Goal: Information Seeking & Learning: Learn about a topic

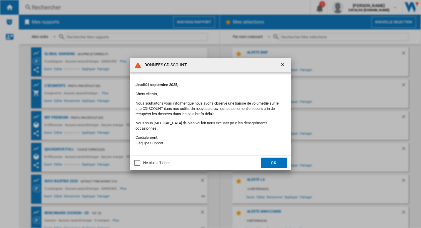
click at [274, 161] on button "OK" at bounding box center [274, 162] width 26 height 11
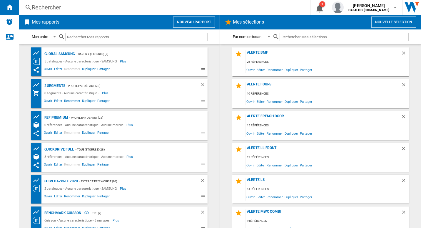
click at [210, 11] on div "Rechercher" at bounding box center [163, 7] width 263 height 8
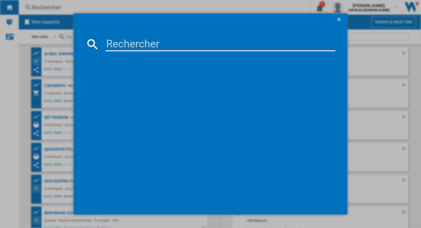
click at [144, 40] on input at bounding box center [221, 44] width 230 height 14
paste input "RS62DG5003S9EF"
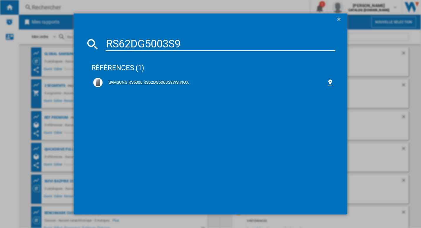
type input "RS62DG5003S9"
click at [158, 82] on div "SAMSUNG RS5000 RS62DG5003S9WS INOX" at bounding box center [215, 82] width 225 height 6
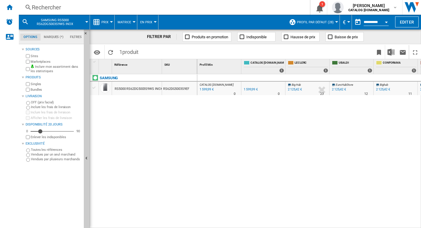
click at [99, 23] on ng-md-icon at bounding box center [96, 22] width 7 height 7
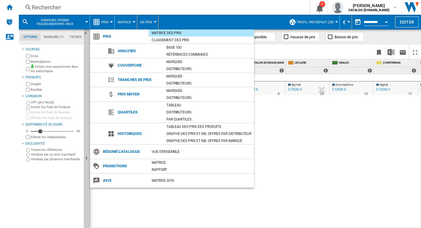
drag, startPoint x: 203, startPoint y: 127, endPoint x: 262, endPoint y: 96, distance: 67.0
click at [203, 127] on div "Tableau des prix des produits" at bounding box center [209, 127] width 91 height 6
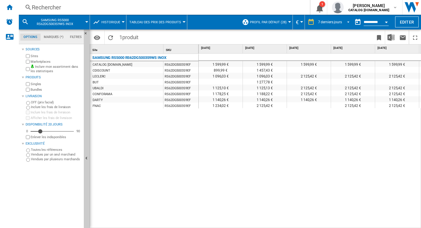
click at [330, 23] on div "7 derniers jours" at bounding box center [330, 22] width 24 height 4
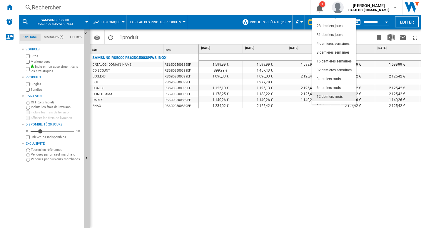
scroll to position [37, 0]
click at [333, 98] on div "18 derniers mois" at bounding box center [330, 100] width 26 height 5
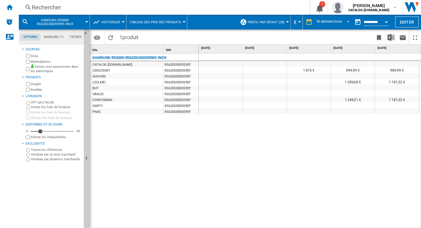
click at [121, 19] on button "Historique" at bounding box center [113, 22] width 22 height 15
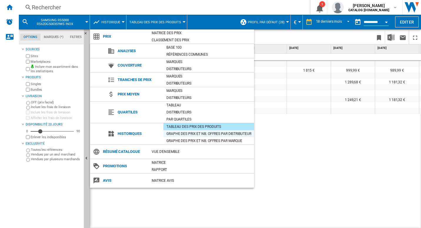
click at [186, 133] on div "Graphe des prix et nb. offres par distributeur" at bounding box center [209, 134] width 91 height 6
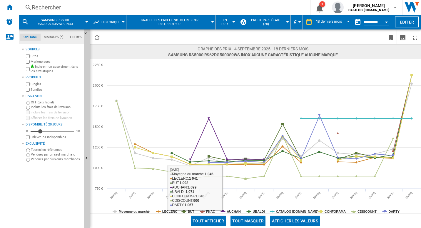
click at [257, 220] on button "Tout masquer" at bounding box center [248, 220] width 35 height 11
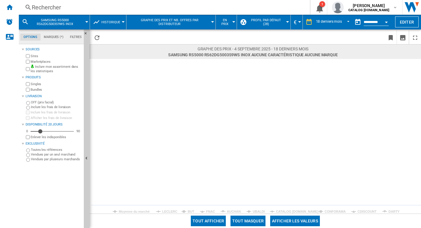
click at [358, 210] on tspan "CDISCOUNT" at bounding box center [367, 212] width 19 height 4
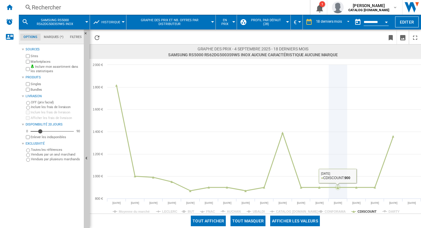
click at [341, 187] on g at bounding box center [255, 138] width 283 height 108
